Goal: Complete application form: Complete application form

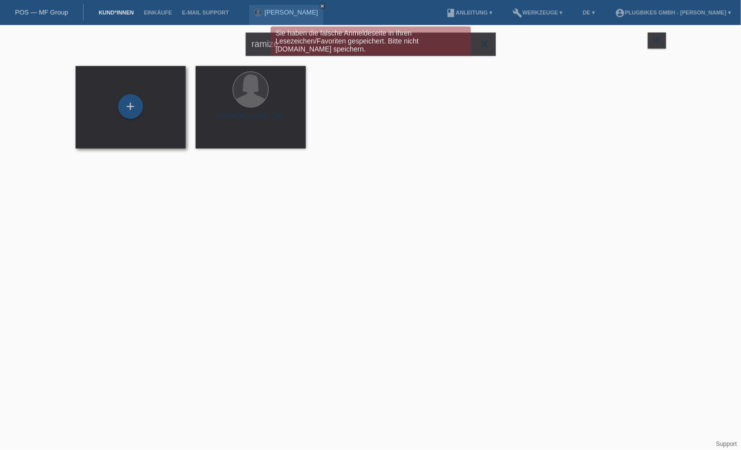
click at [112, 107] on div "+" at bounding box center [131, 107] width 94 height 27
click at [135, 105] on div "+" at bounding box center [130, 106] width 25 height 25
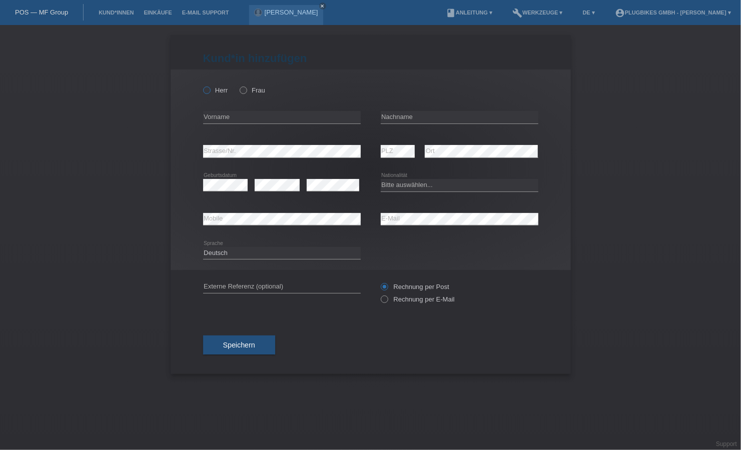
click at [213, 92] on label "Herr" at bounding box center [215, 91] width 25 height 8
click at [210, 92] on input "Herr" at bounding box center [206, 90] width 7 height 7
radio input "true"
click at [248, 113] on input "text" at bounding box center [282, 117] width 158 height 13
type input "[PERSON_NAME]"
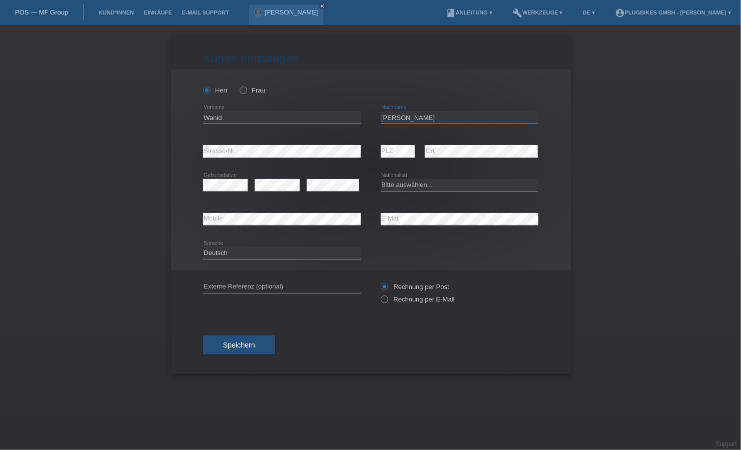
type input "Iqbal Begum"
click at [200, 159] on div "Herr Frau Wahid error Vorname" at bounding box center [371, 170] width 400 height 201
click at [231, 178] on div "error Geburtsdatum" at bounding box center [225, 186] width 45 height 34
click at [319, 192] on div "error" at bounding box center [333, 186] width 53 height 34
click at [416, 189] on select "Bitte auswählen... Schweiz Deutschland Liechtenstein Österreich ------------ Af…" at bounding box center [460, 185] width 158 height 12
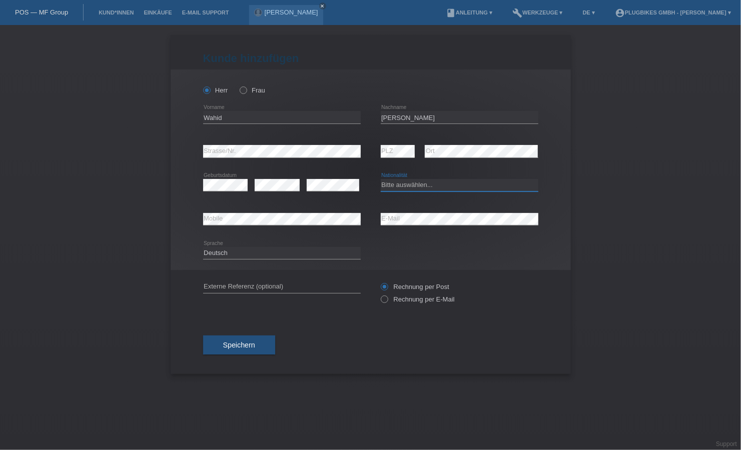
select select "ES"
click at [381, 179] on select "Bitte auswählen... Schweiz Deutschland Liechtenstein Österreich ------------ Af…" at bounding box center [460, 185] width 158 height 12
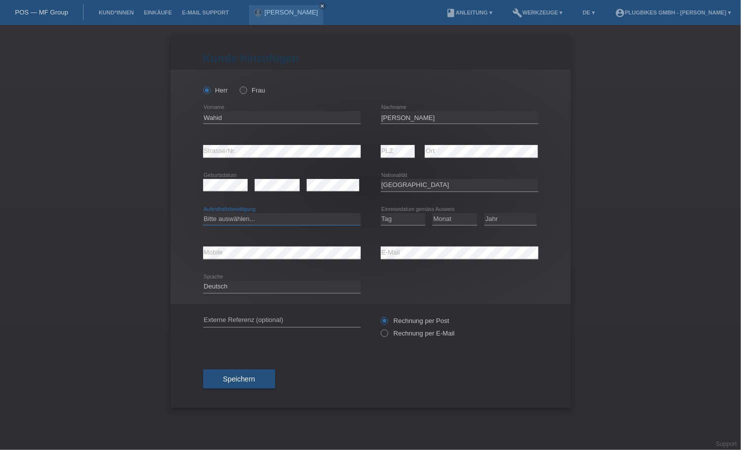
click at [270, 219] on select "Bitte auswählen... C B B - Flüchtlingsstatus Andere" at bounding box center [282, 219] width 158 height 12
select select "B"
click at [203, 213] on select "Bitte auswählen... C B B - Flüchtlingsstatus Andere" at bounding box center [282, 219] width 158 height 12
click at [390, 222] on select "Tag 01 02 03 04 05 06 07 08 09 10 11" at bounding box center [403, 219] width 45 height 12
select select "15"
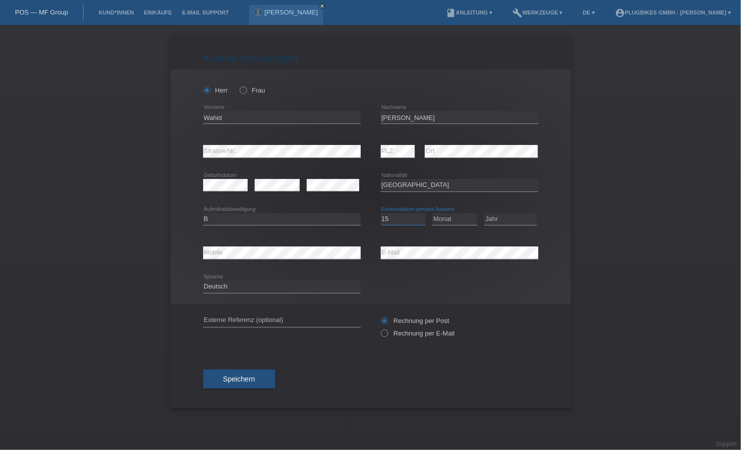
click at [381, 213] on select "Tag 01 02 03 04 05 06 07 08 09 10 11" at bounding box center [403, 219] width 45 height 12
click at [455, 217] on select "Monat 01 02 03 04 05 06 07 08 09 10 11" at bounding box center [454, 219] width 45 height 12
select select "10"
click at [432, 213] on select "Monat 01 02 03 04 05 06 07 08 09 10 11" at bounding box center [454, 219] width 45 height 12
click at [508, 223] on select "Jahr 2025 2024 2023 2022 2021 2020 2019 2018 2017 2016 2015 2014 2013 2012 2011…" at bounding box center [510, 219] width 53 height 12
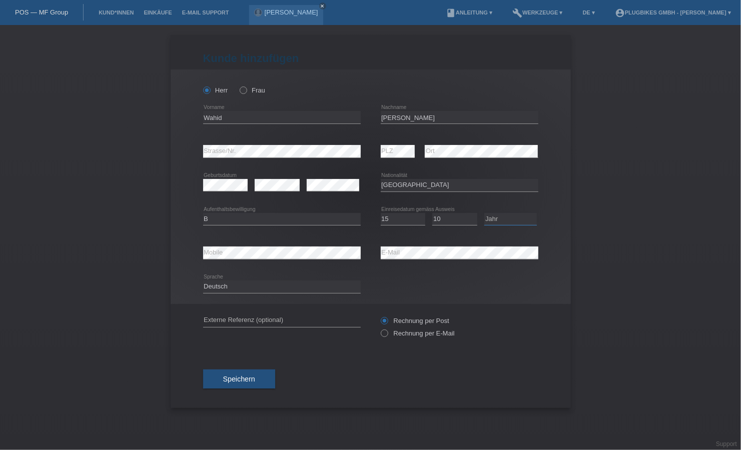
select select "2024"
click at [484, 213] on select "Jahr 2025 2024 2023 2022 2021 2020 2019 2018 2017 2016 2015 2014 2013 2012 2011…" at bounding box center [510, 219] width 53 height 12
click at [392, 246] on div "error E-Mail" at bounding box center [460, 253] width 158 height 34
click at [246, 382] on span "Speichern" at bounding box center [239, 379] width 32 height 8
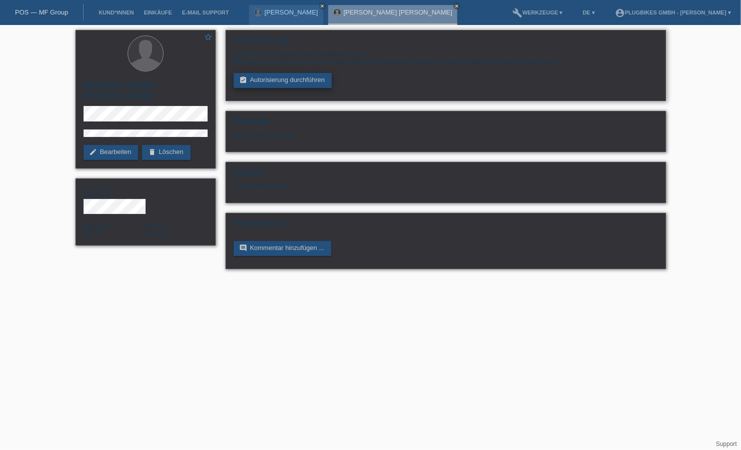
click at [278, 76] on link "assignment_turned_in Autorisierung durchführen" at bounding box center [283, 80] width 99 height 15
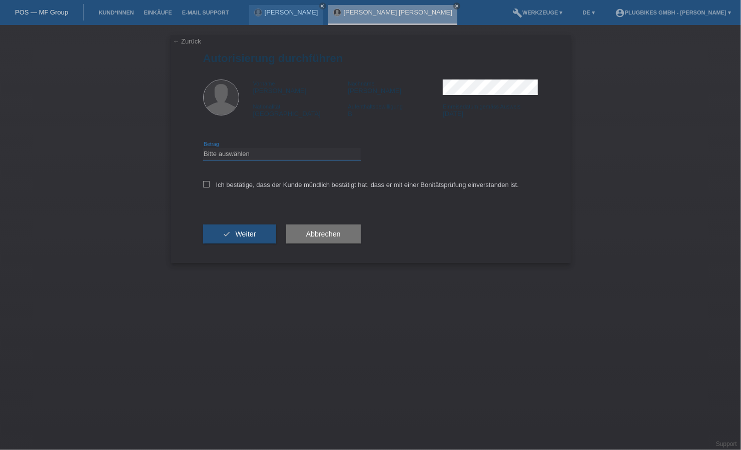
click at [231, 155] on select "Bitte auswählen CHF 1.00 - CHF 499.00 CHF 500.00 - CHF 1'999.00 CHF 2'000.00 - …" at bounding box center [282, 154] width 158 height 12
select select "3"
click at [203, 148] on select "Bitte auswählen CHF 1.00 - CHF 499.00 CHF 500.00 - CHF 1'999.00 CHF 2'000.00 - …" at bounding box center [282, 154] width 158 height 12
click at [207, 187] on icon at bounding box center [206, 184] width 7 height 7
click at [207, 187] on input "Ich bestätige, dass der Kunde mündlich bestätigt hat, dass er mit einer Bonität…" at bounding box center [206, 184] width 7 height 7
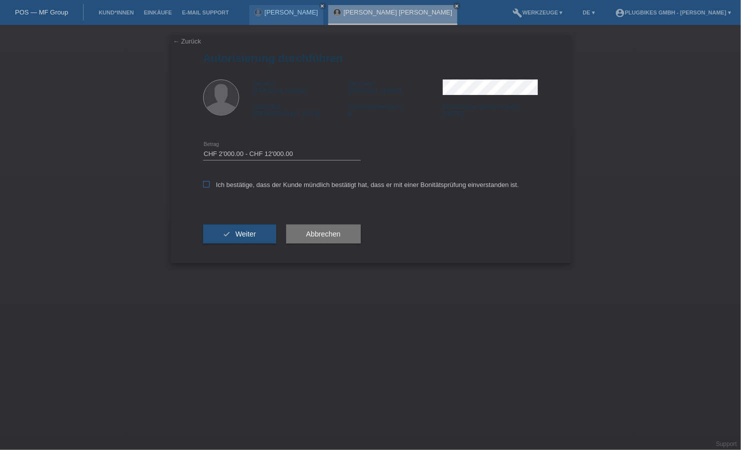
checkbox input "true"
click at [222, 235] on button "check Weiter" at bounding box center [239, 234] width 73 height 19
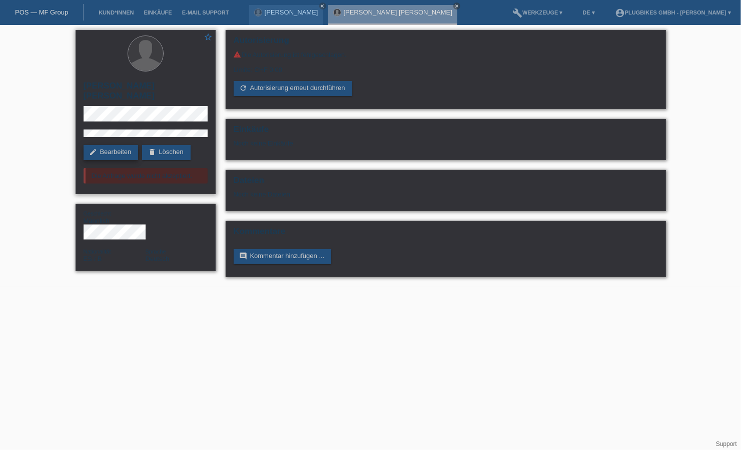
click at [120, 145] on link "edit Bearbeiten" at bounding box center [111, 152] width 55 height 15
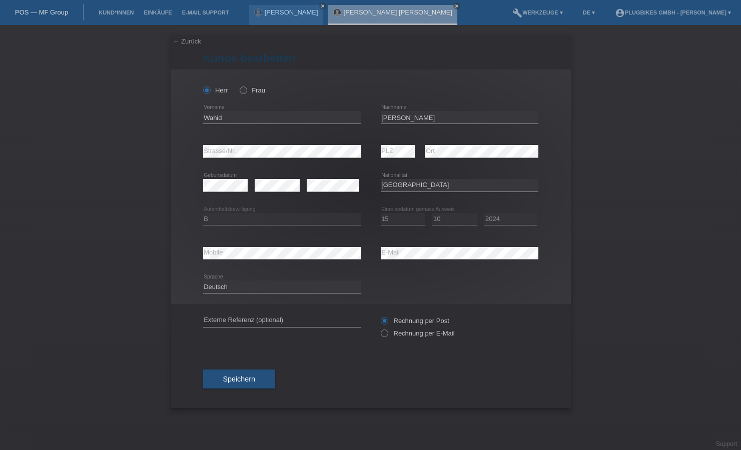
select select "ES"
select select "B"
select select "15"
select select "10"
select select "2024"
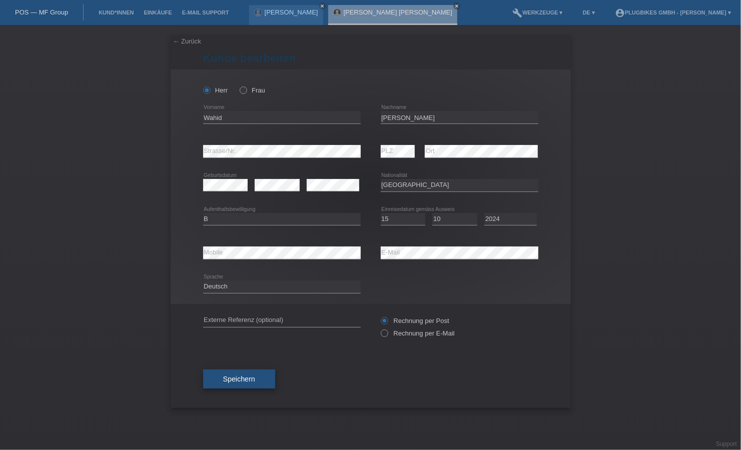
click at [240, 370] on button "Speichern" at bounding box center [239, 379] width 72 height 19
